Goal: Information Seeking & Learning: Learn about a topic

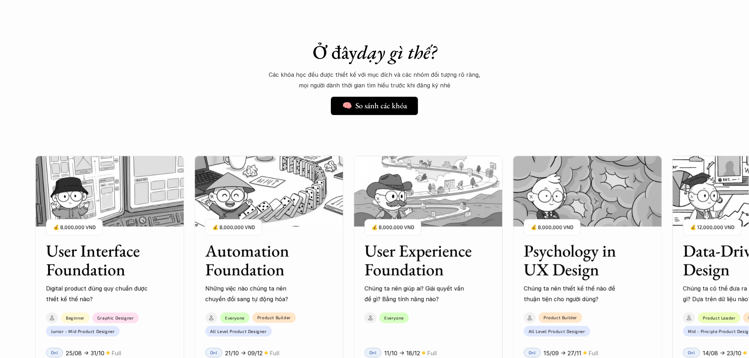
scroll to position [655, 0]
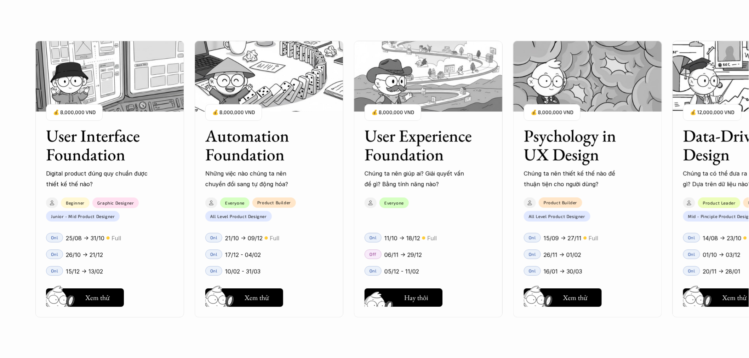
click at [410, 296] on h5 "Xem thử" at bounding box center [416, 299] width 24 height 10
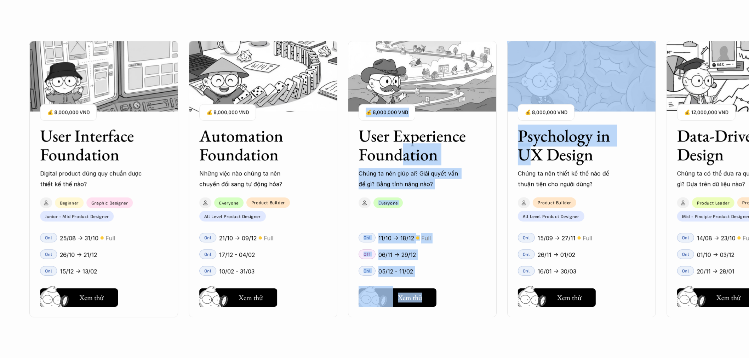
drag, startPoint x: 549, startPoint y: 146, endPoint x: 394, endPoint y: 162, distance: 155.8
click at [395, 161] on div "User Interface Foundation Digital product đúng quy chuẩn được thiết kế thế nào?…" at bounding box center [374, 179] width 678 height 358
click at [647, 91] on img at bounding box center [581, 76] width 149 height 71
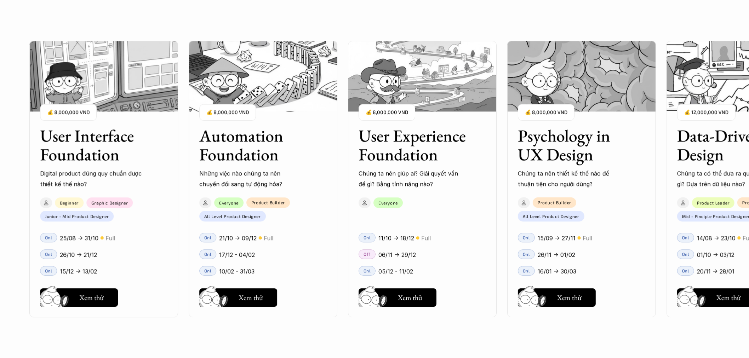
click at [626, 161] on h3 "Psychology in UX Design" at bounding box center [573, 145] width 110 height 38
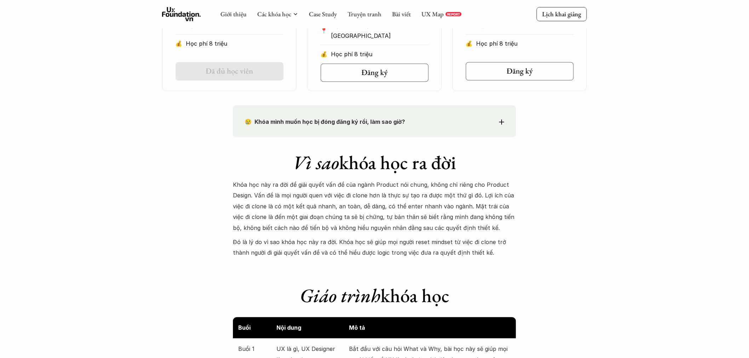
scroll to position [262, 0]
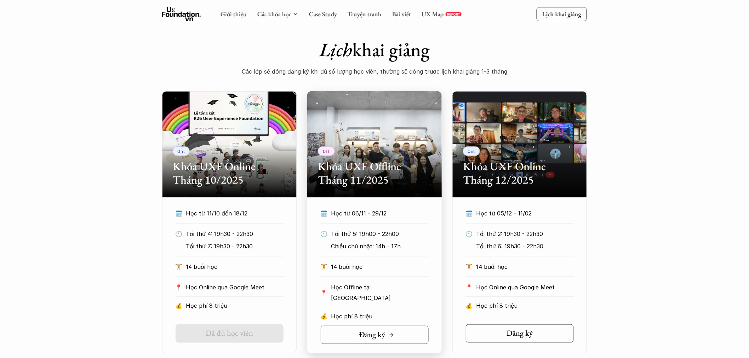
click at [399, 332] on link "Đăng ký" at bounding box center [375, 335] width 108 height 18
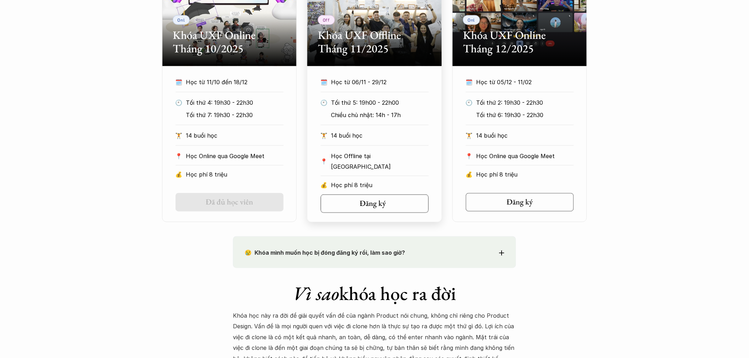
click at [385, 207] on link "Đăng ký" at bounding box center [375, 204] width 108 height 18
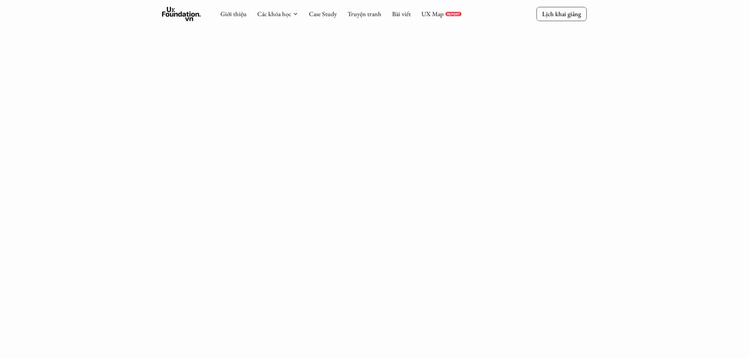
scroll to position [1048, 0]
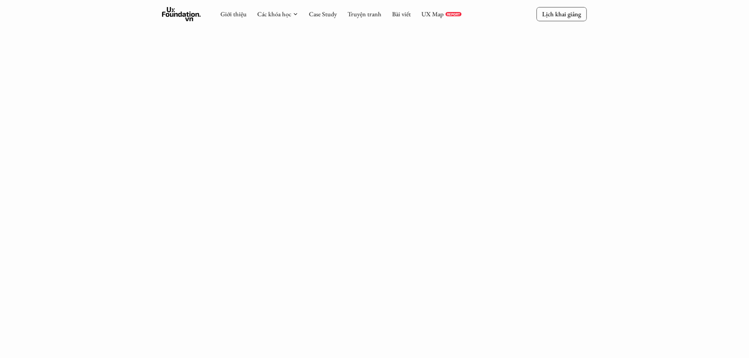
scroll to position [262, 0]
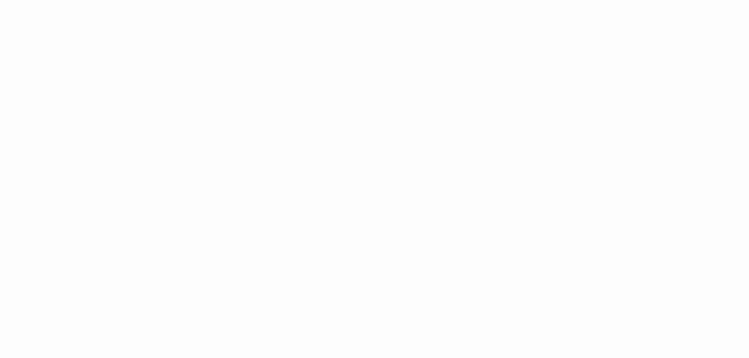
click at [221, 138] on div "Giới thiệu Các khóa học Case Study Truyện tranh Bài viết UX Map REPORT Lịch kha…" at bounding box center [374, 225] width 749 height 1499
click at [535, 126] on div "Giới thiệu Các khóa học Case Study Truyện tranh Bài viết UX Map REPORT Lịch kha…" at bounding box center [374, 225] width 749 height 1499
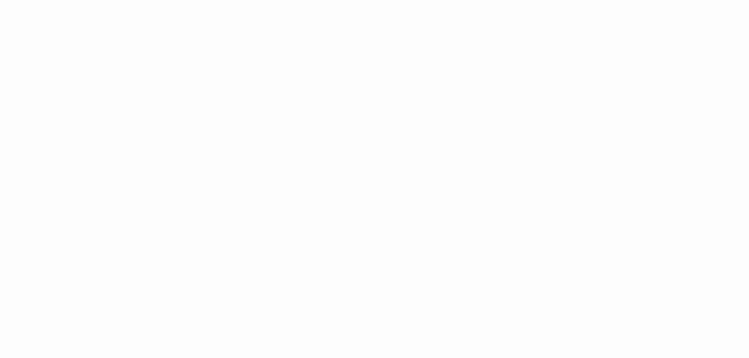
scroll to position [917, 0]
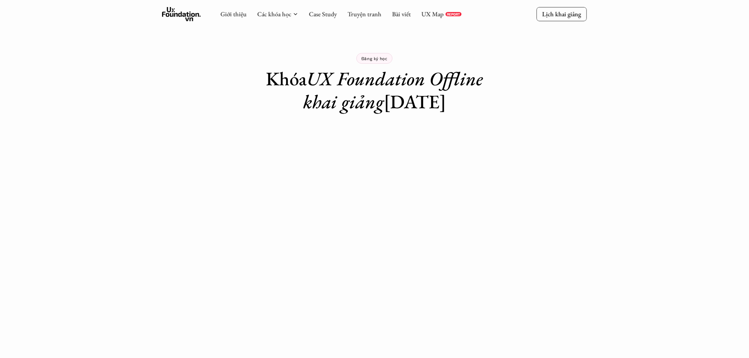
scroll to position [131, 0]
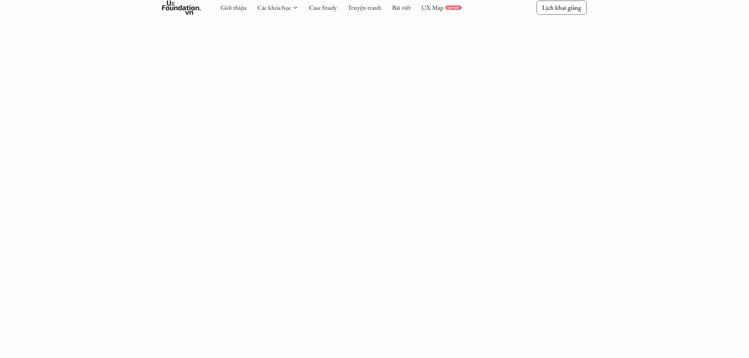
scroll to position [485, 0]
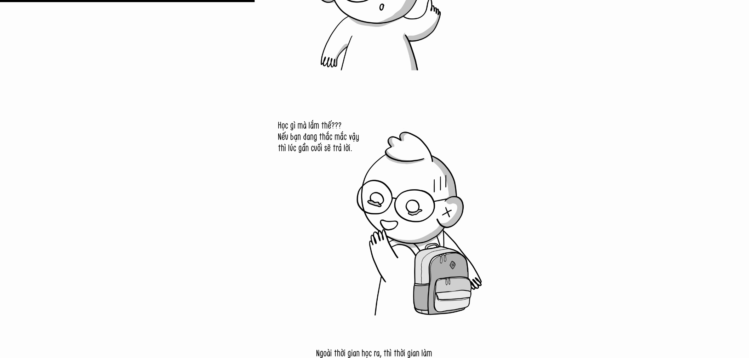
scroll to position [2752, 0]
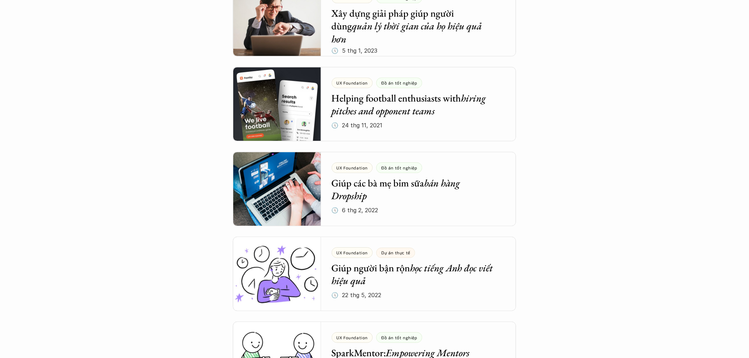
scroll to position [2097, 0]
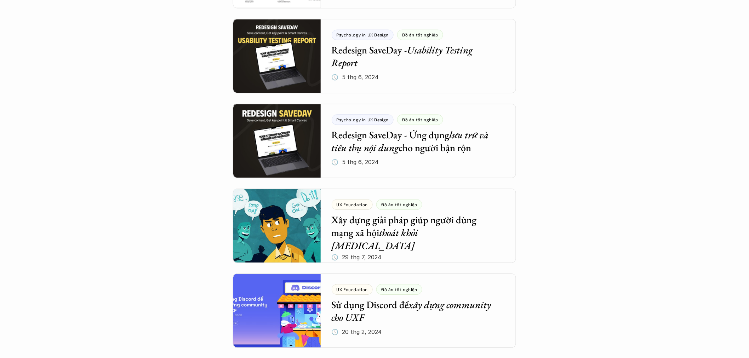
scroll to position [786, 0]
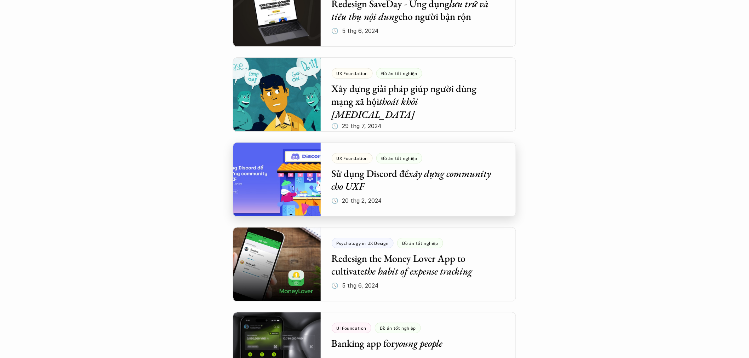
click at [467, 174] on div at bounding box center [374, 179] width 283 height 74
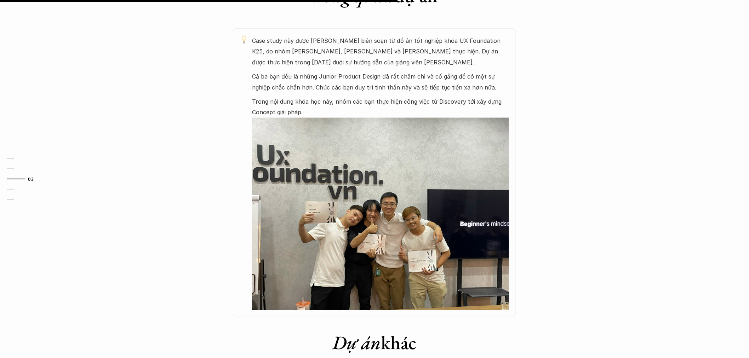
scroll to position [519, 0]
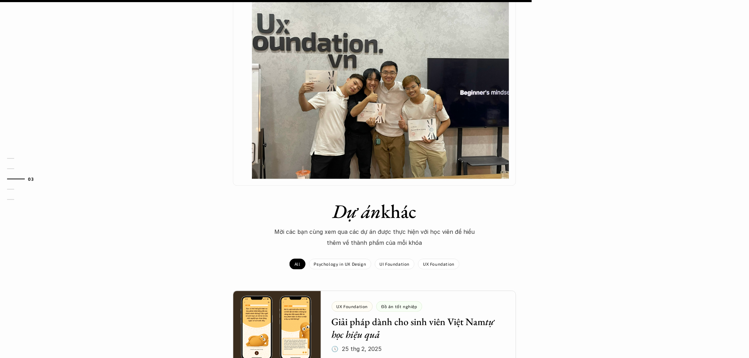
click at [510, 163] on div "Case study này được [PERSON_NAME] biên soạn từ đồ án tốt nghiệp khóa UX Foundat…" at bounding box center [374, 41] width 283 height 289
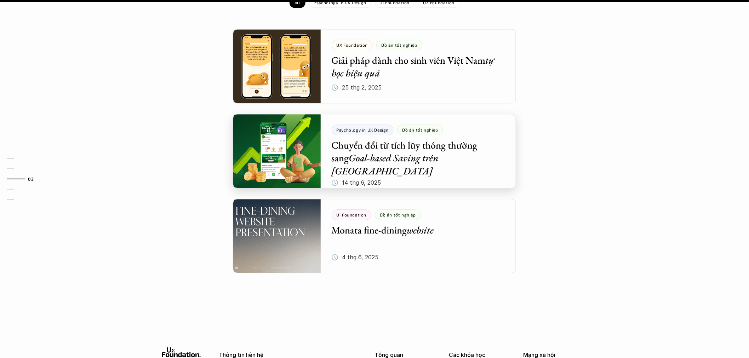
scroll to position [650, 0]
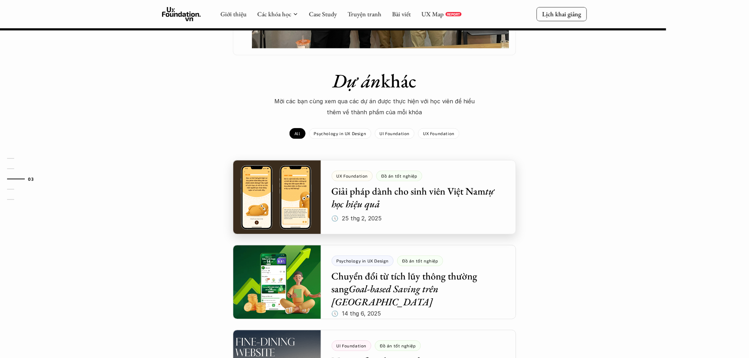
click at [397, 197] on div at bounding box center [374, 197] width 283 height 74
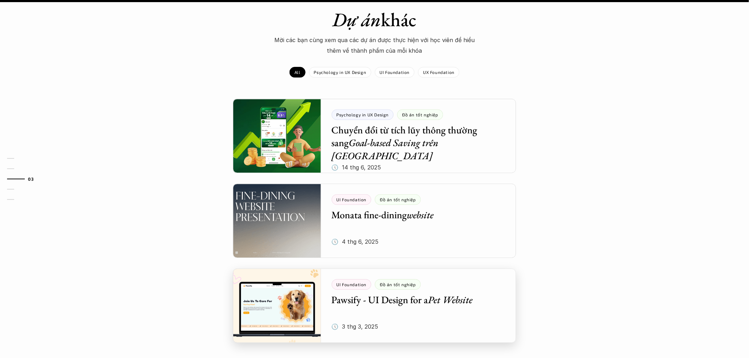
scroll to position [917, 0]
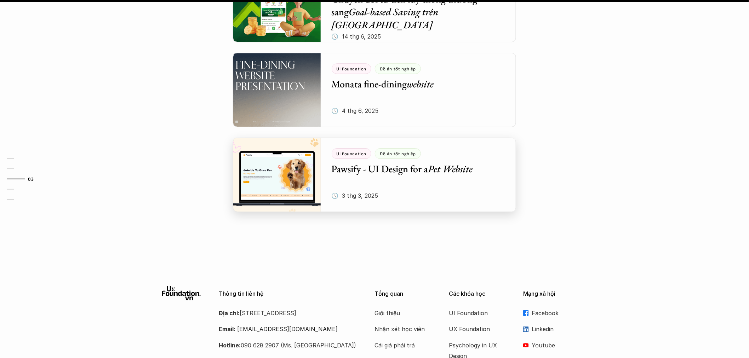
click at [420, 147] on div at bounding box center [374, 175] width 283 height 74
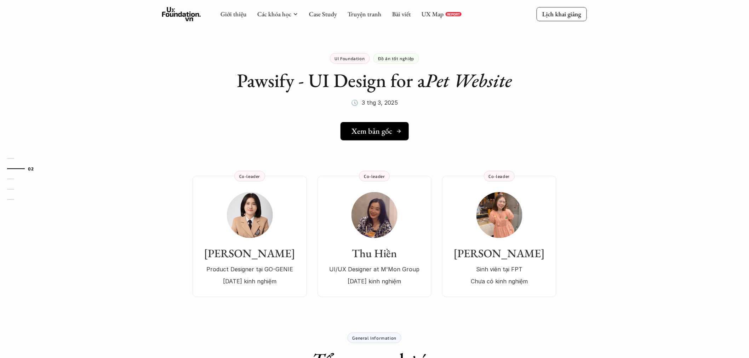
click at [380, 136] on h5 "Xem bản gốc" at bounding box center [372, 131] width 41 height 9
click at [374, 131] on h5 "Xem bản gốc" at bounding box center [372, 131] width 41 height 9
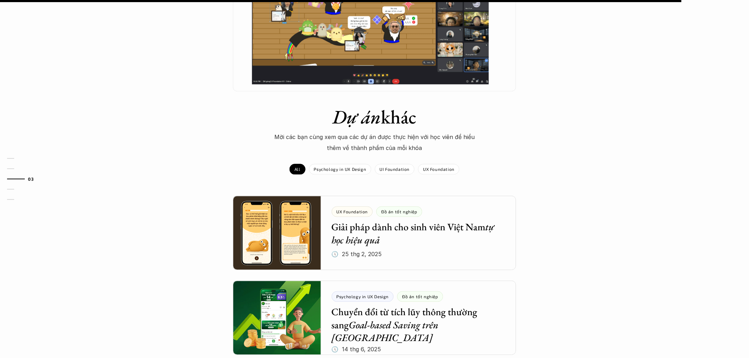
scroll to position [655, 0]
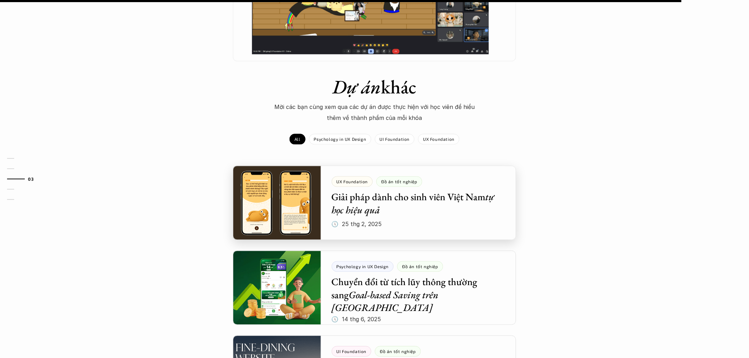
click at [408, 179] on div at bounding box center [374, 203] width 283 height 74
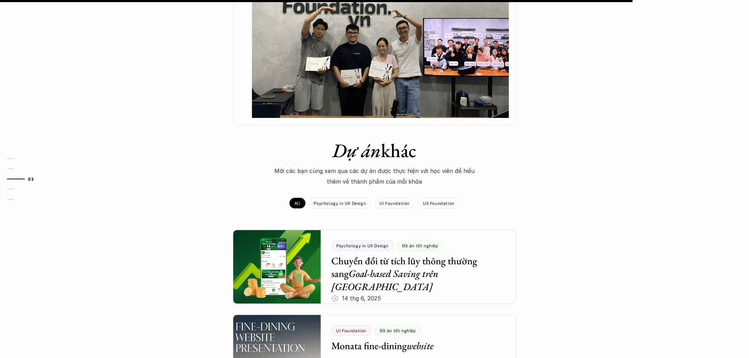
scroll to position [786, 0]
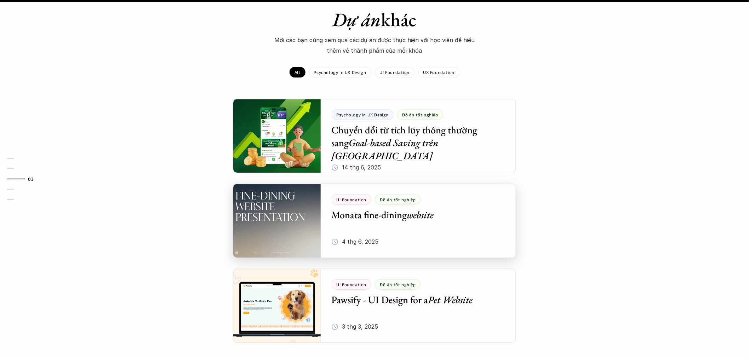
click at [433, 195] on div at bounding box center [374, 221] width 283 height 74
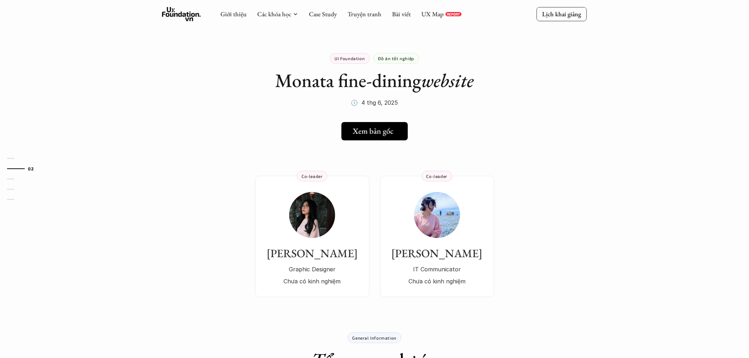
click at [403, 134] on link "Xem bản gốc" at bounding box center [374, 131] width 67 height 18
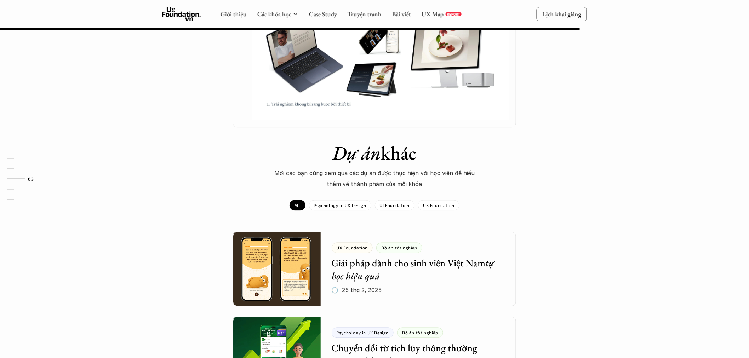
scroll to position [655, 0]
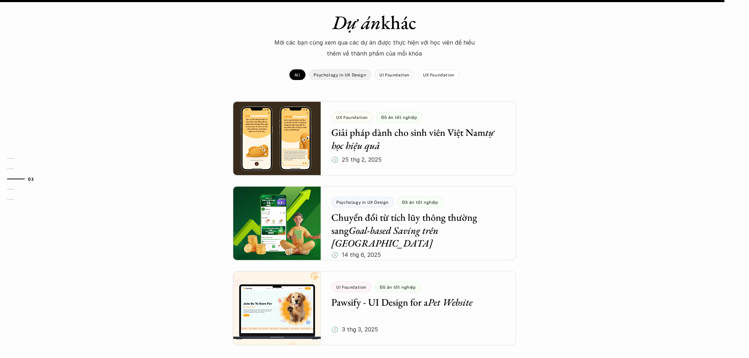
click at [360, 76] on p "Psychology in UX Design" at bounding box center [340, 74] width 52 height 5
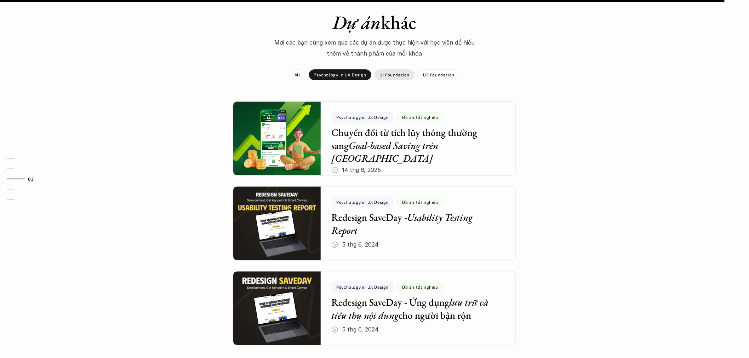
click at [400, 73] on p "UI Foundation" at bounding box center [395, 74] width 30 height 5
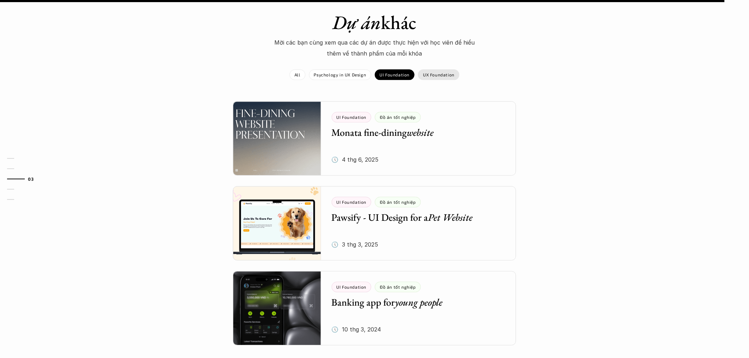
click at [441, 75] on p "UX Foundation" at bounding box center [438, 74] width 31 height 5
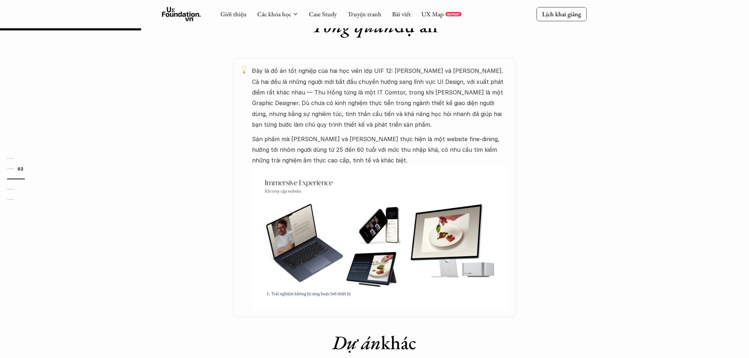
scroll to position [0, 0]
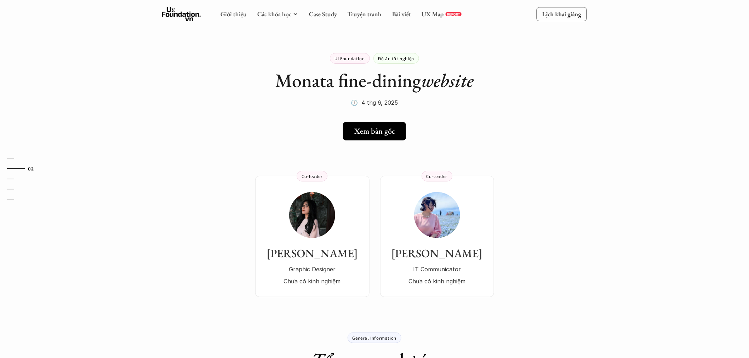
click at [158, 10] on div "Giới thiệu Các khóa học Case Study Truyện tranh Bài viết UX Map REPORT Lịch kha…" at bounding box center [374, 14] width 749 height 28
click at [198, 14] on icon at bounding box center [181, 14] width 39 height 14
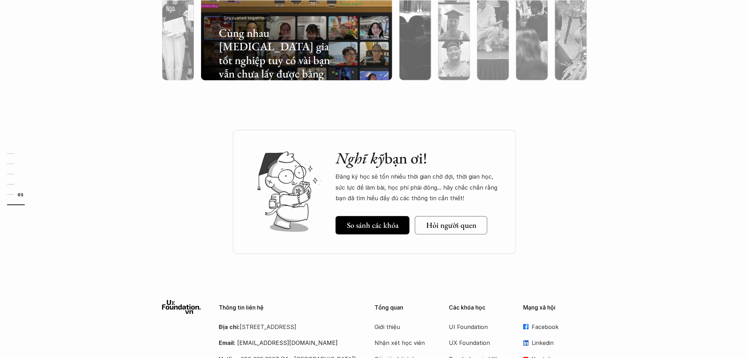
scroll to position [2443, 0]
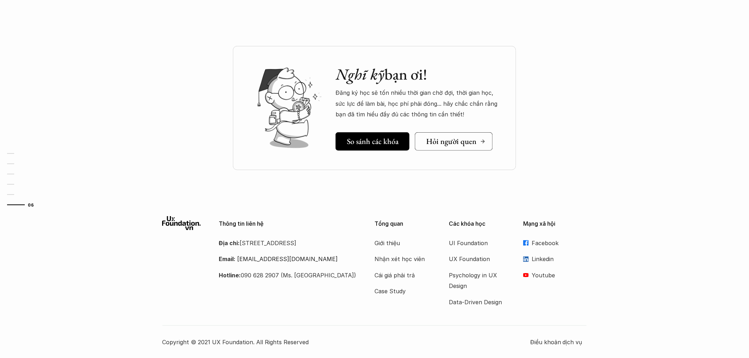
click at [431, 143] on h5 "Hỏi người quen" at bounding box center [451, 141] width 50 height 9
